Goal: Navigation & Orientation: Find specific page/section

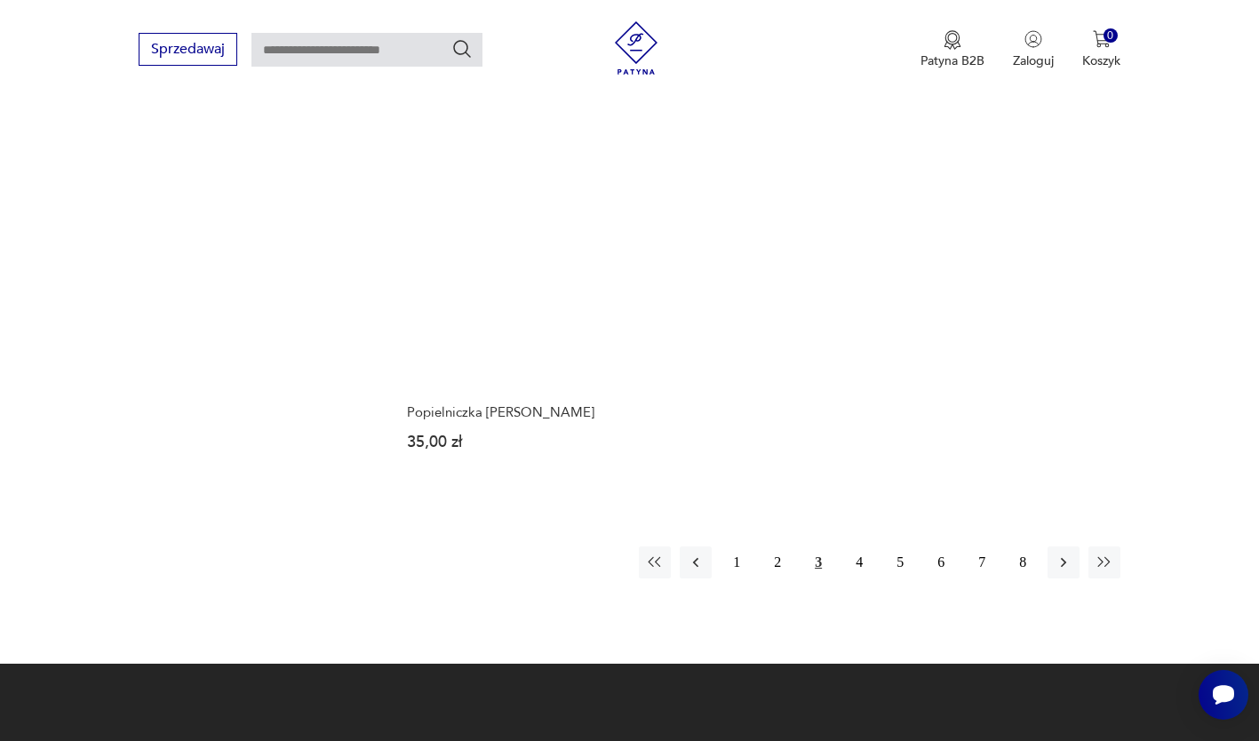
scroll to position [2112, 0]
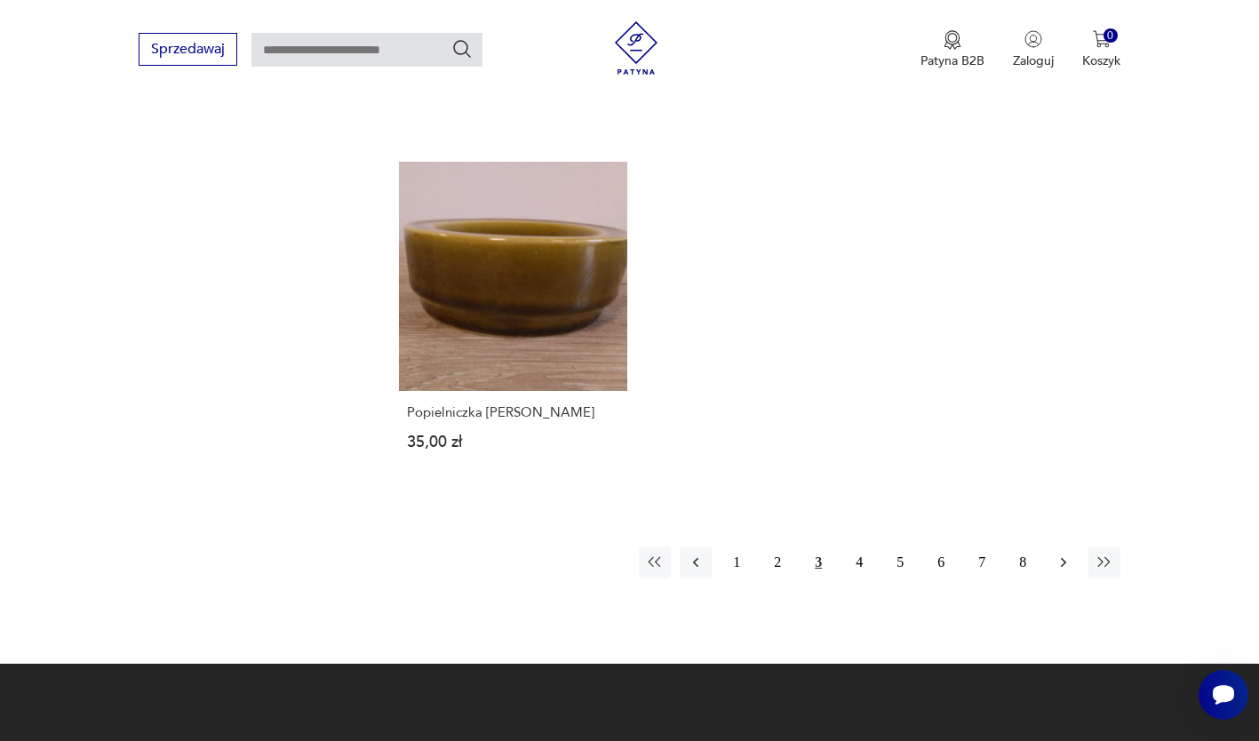
click at [1063, 554] on icon "button" at bounding box center [1064, 563] width 18 height 18
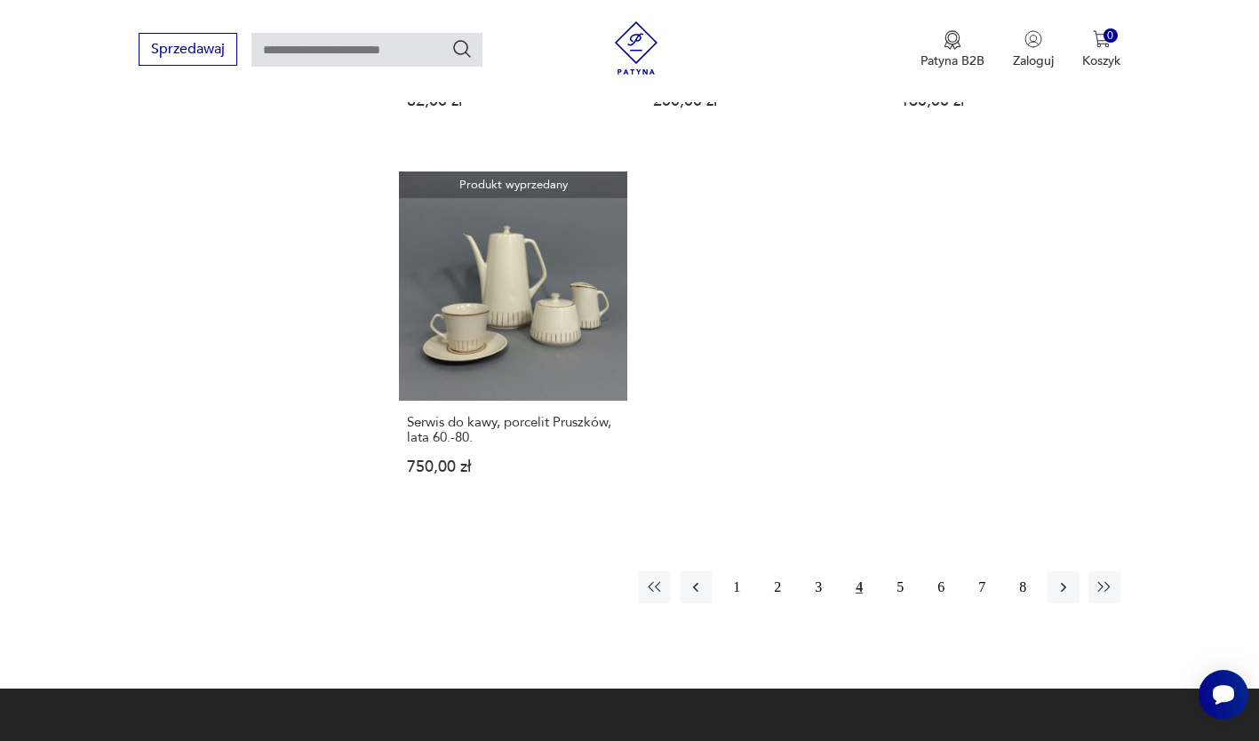
scroll to position [2112, 0]
click at [1067, 579] on icon "button" at bounding box center [1064, 588] width 18 height 18
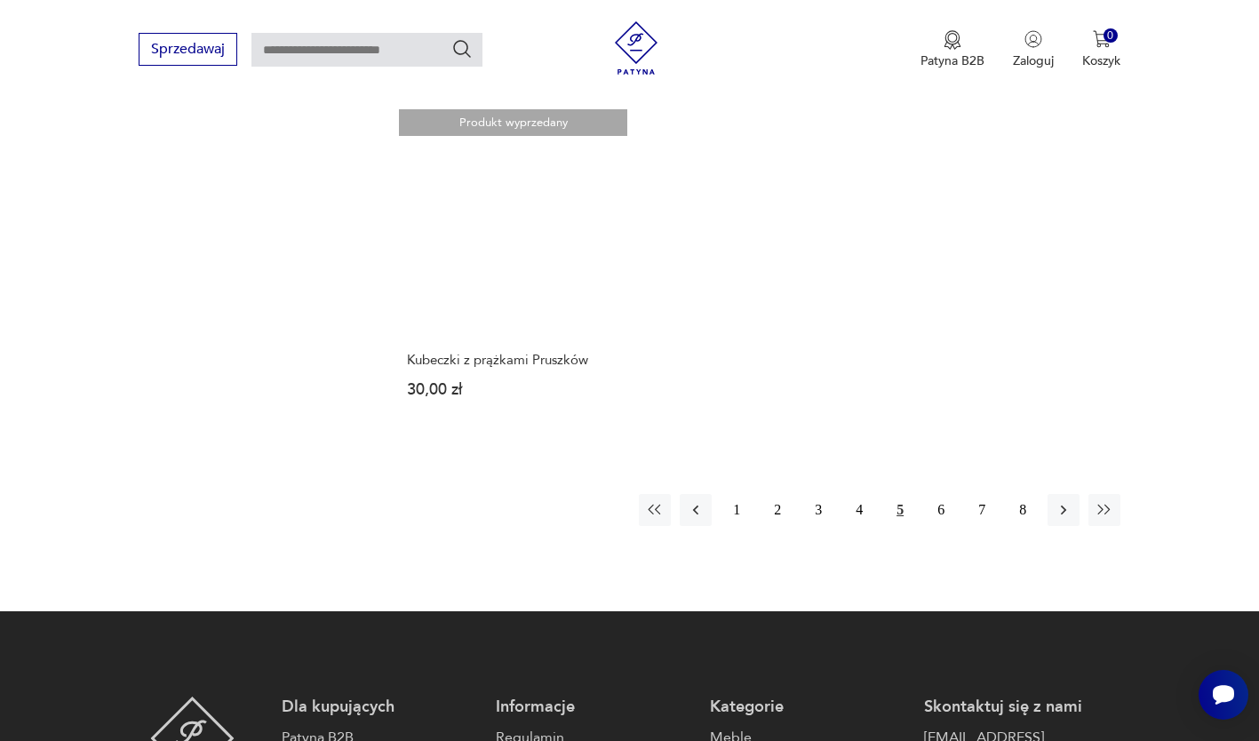
scroll to position [2201, 0]
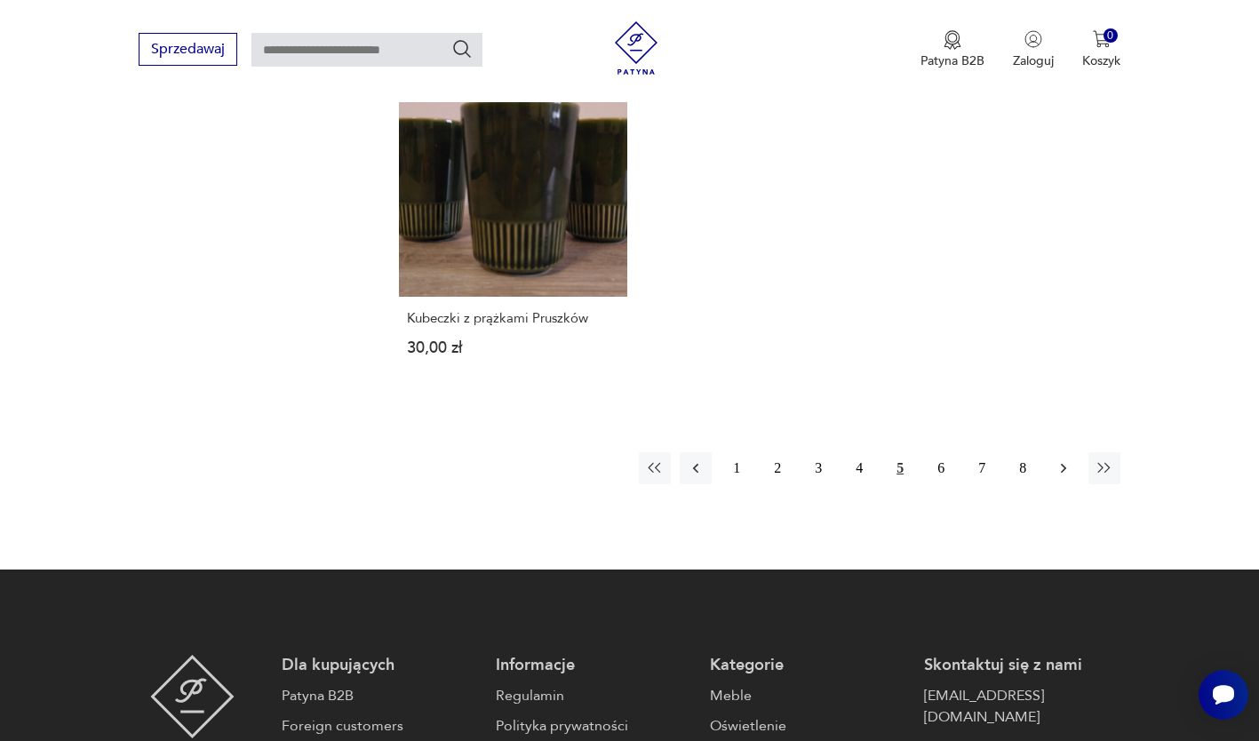
click at [1067, 463] on icon "button" at bounding box center [1064, 469] width 18 height 18
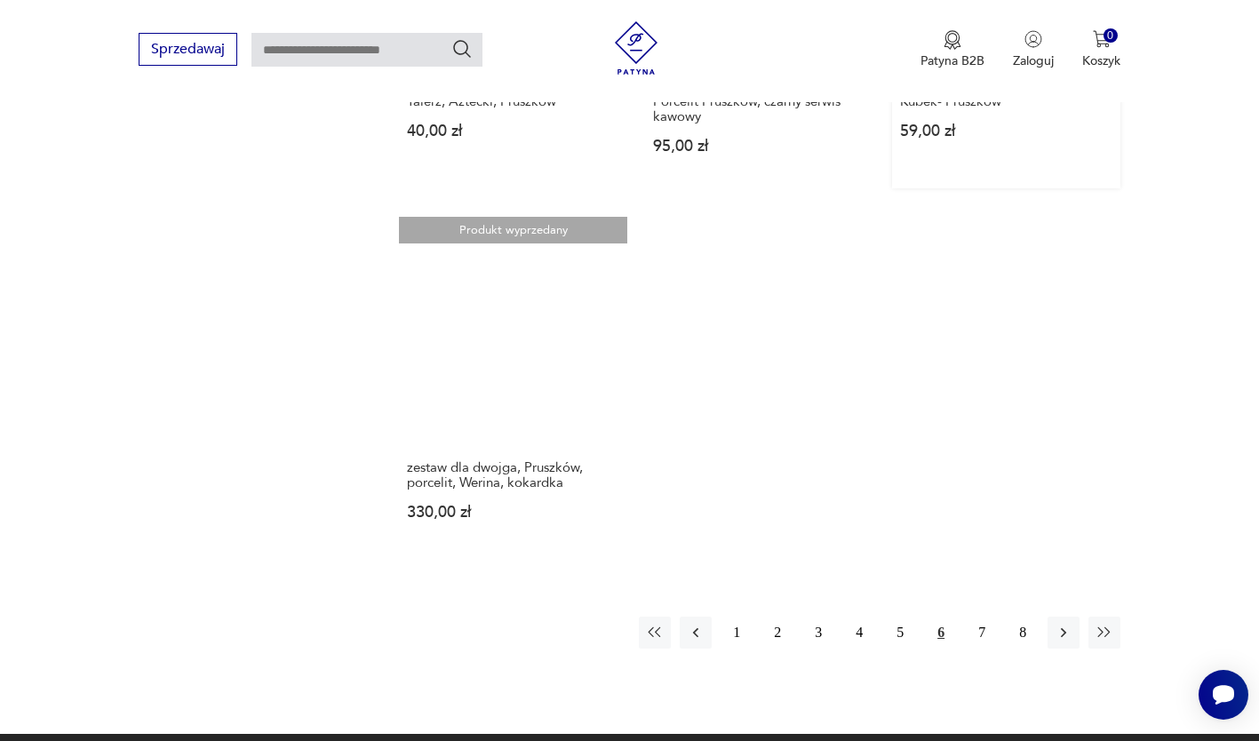
scroll to position [2112, 0]
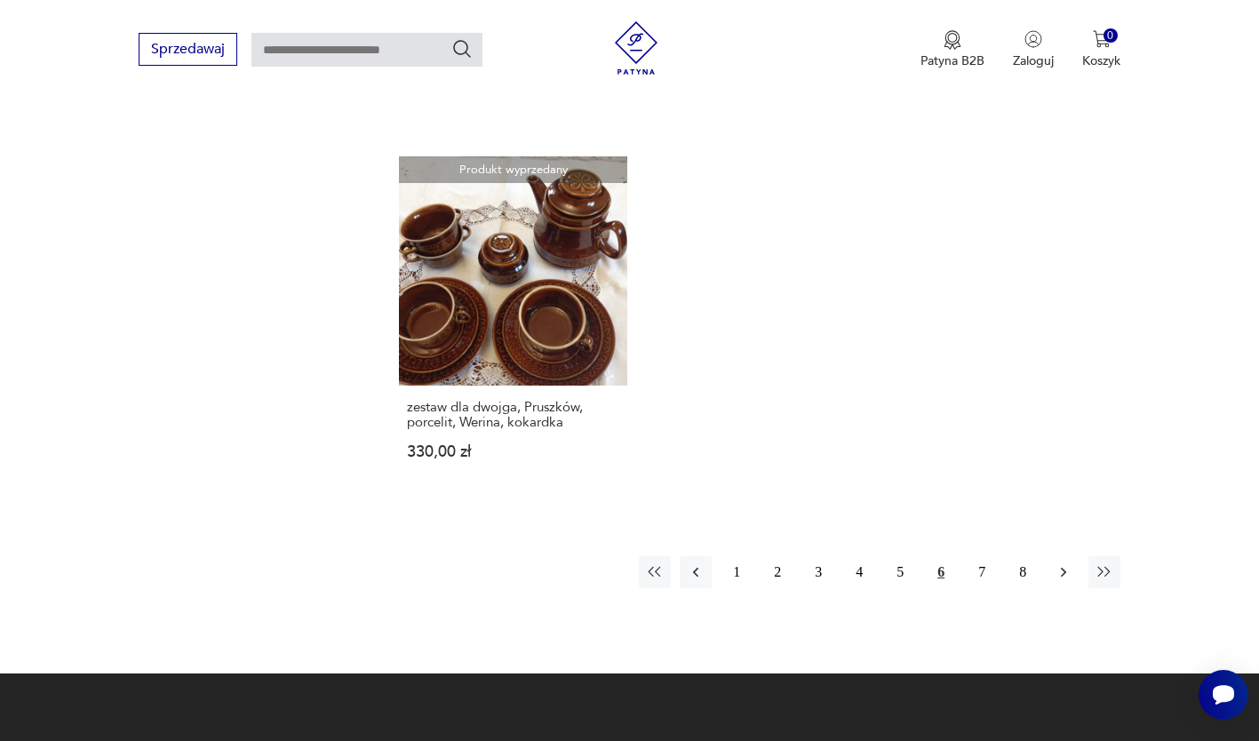
click at [1067, 564] on icon "button" at bounding box center [1064, 573] width 18 height 18
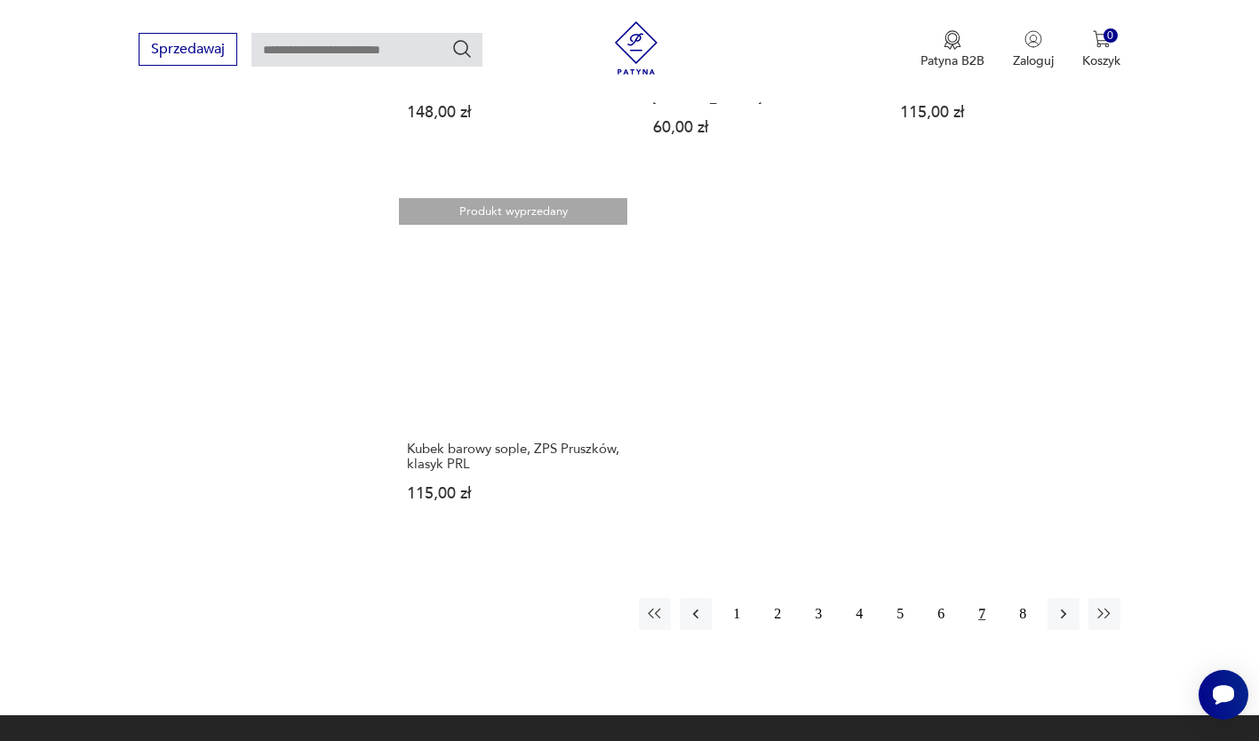
scroll to position [2112, 0]
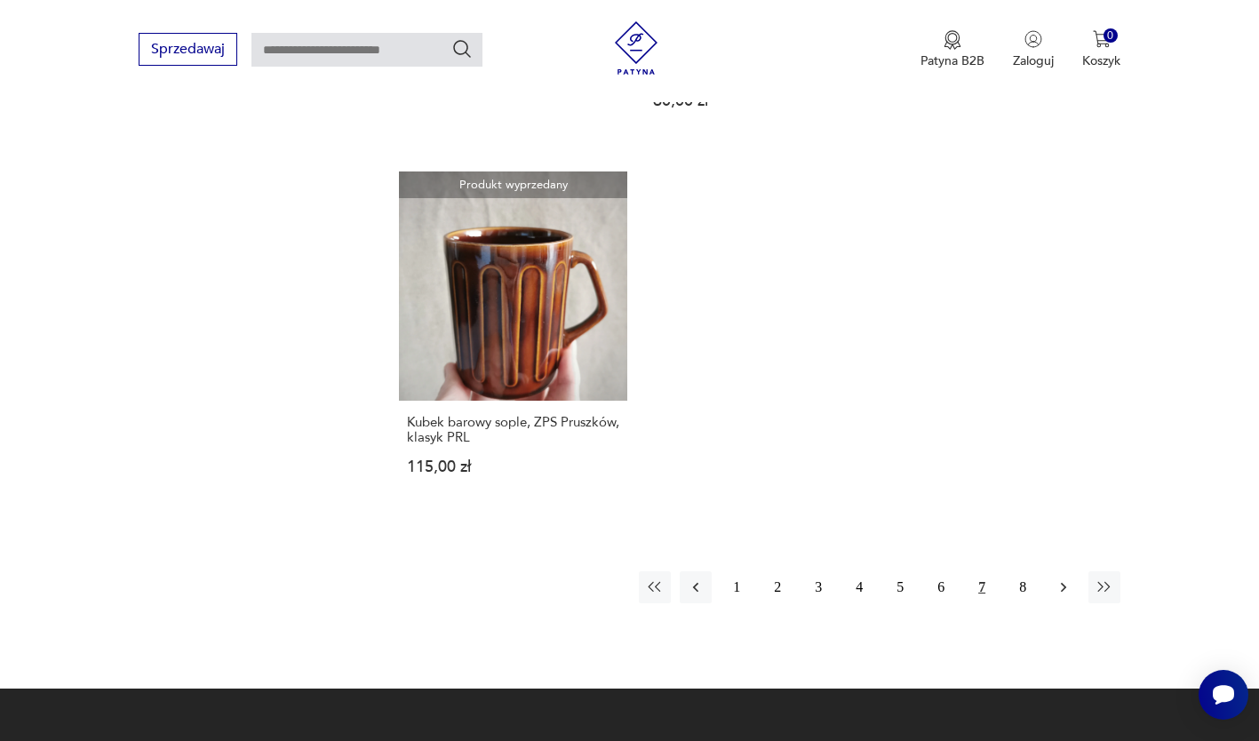
click at [1063, 582] on icon "button" at bounding box center [1063, 587] width 5 height 10
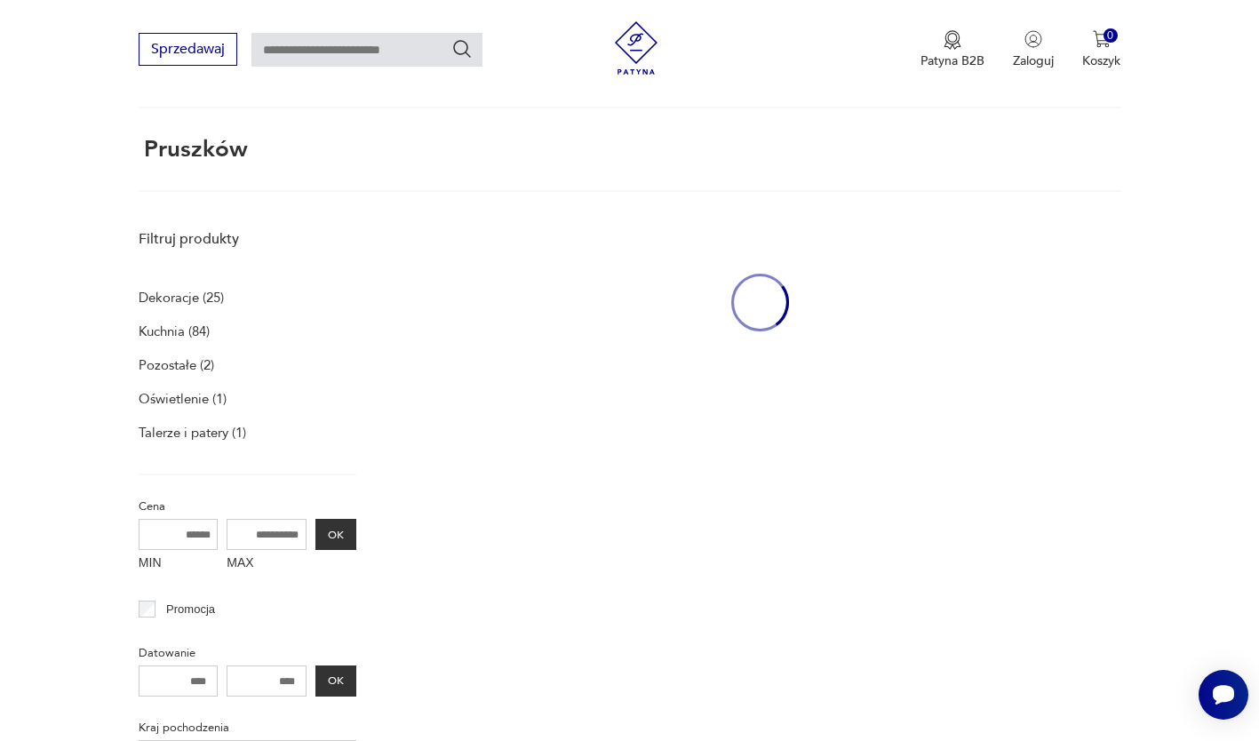
scroll to position [68, 0]
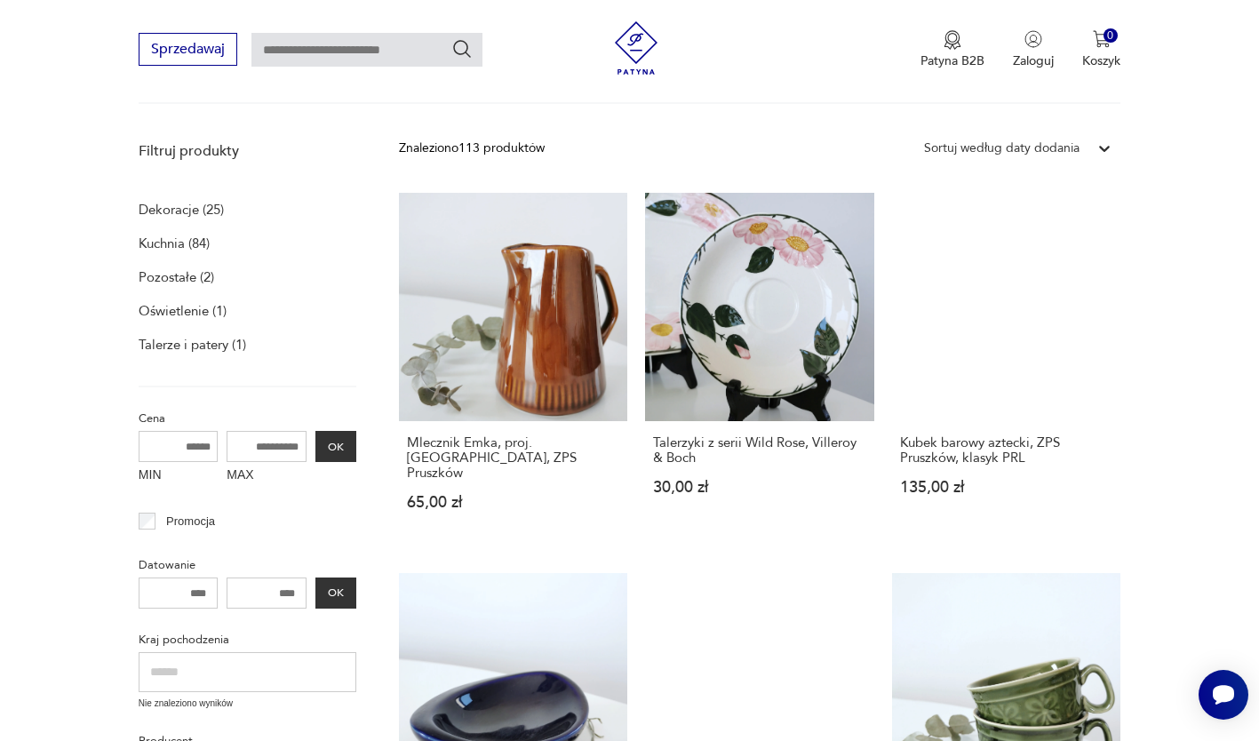
scroll to position [114, 0]
